Goal: Task Accomplishment & Management: Manage account settings

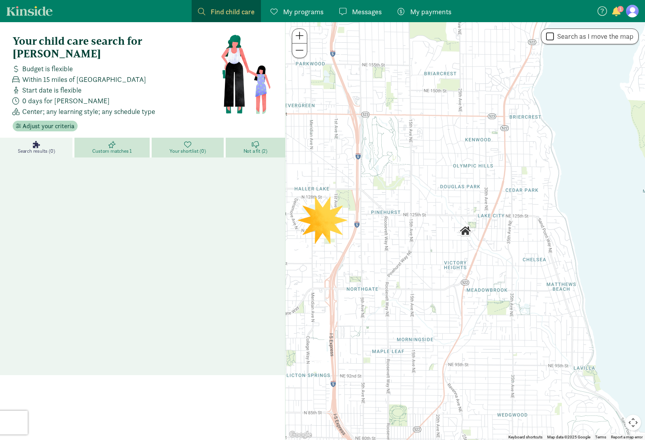
click at [618, 12] on span "button" at bounding box center [616, 12] width 8 height 10
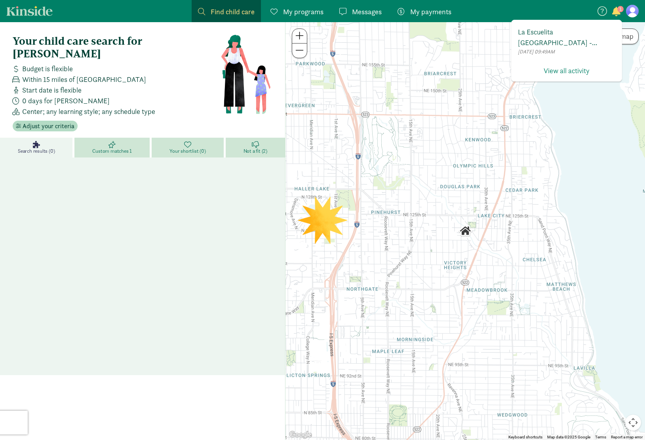
click at [582, 40] on span "La Escuelita [GEOGRAPHIC_DATA] - [GEOGRAPHIC_DATA] has invited you to enroll in…" at bounding box center [566, 37] width 97 height 21
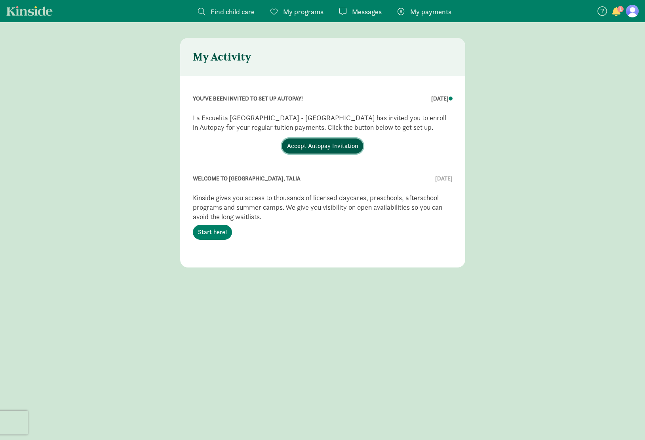
click at [315, 147] on link "Accept Autopay Invitation" at bounding box center [322, 146] width 81 height 15
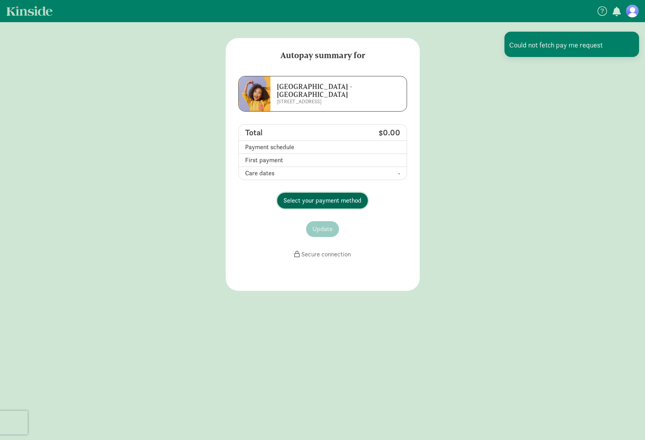
click at [343, 198] on span "Select your payment method" at bounding box center [322, 201] width 78 height 10
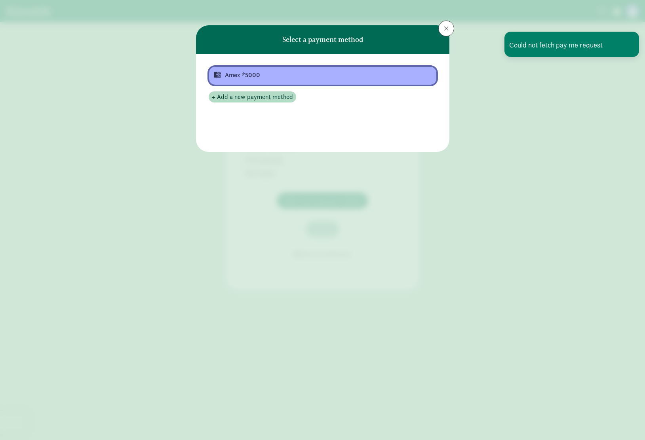
click at [330, 77] on div "Amex *5000" at bounding box center [322, 75] width 194 height 10
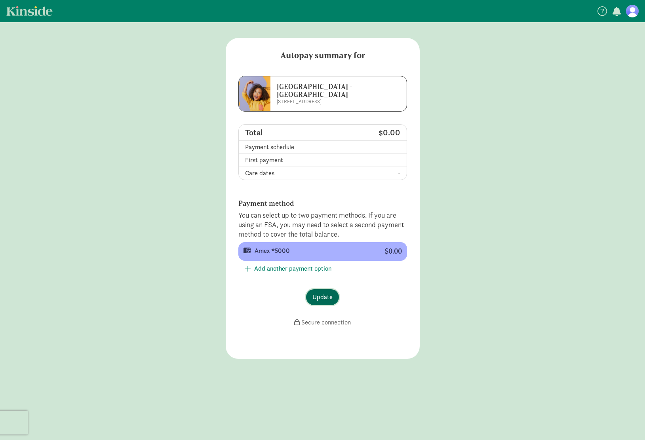
click at [330, 301] on span "Update" at bounding box center [322, 298] width 20 height 10
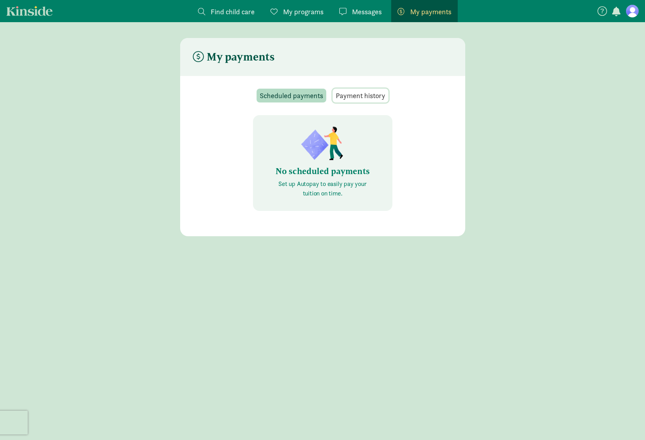
click at [365, 89] on button "Payment history" at bounding box center [361, 96] width 56 height 14
